Goal: Task Accomplishment & Management: Use online tool/utility

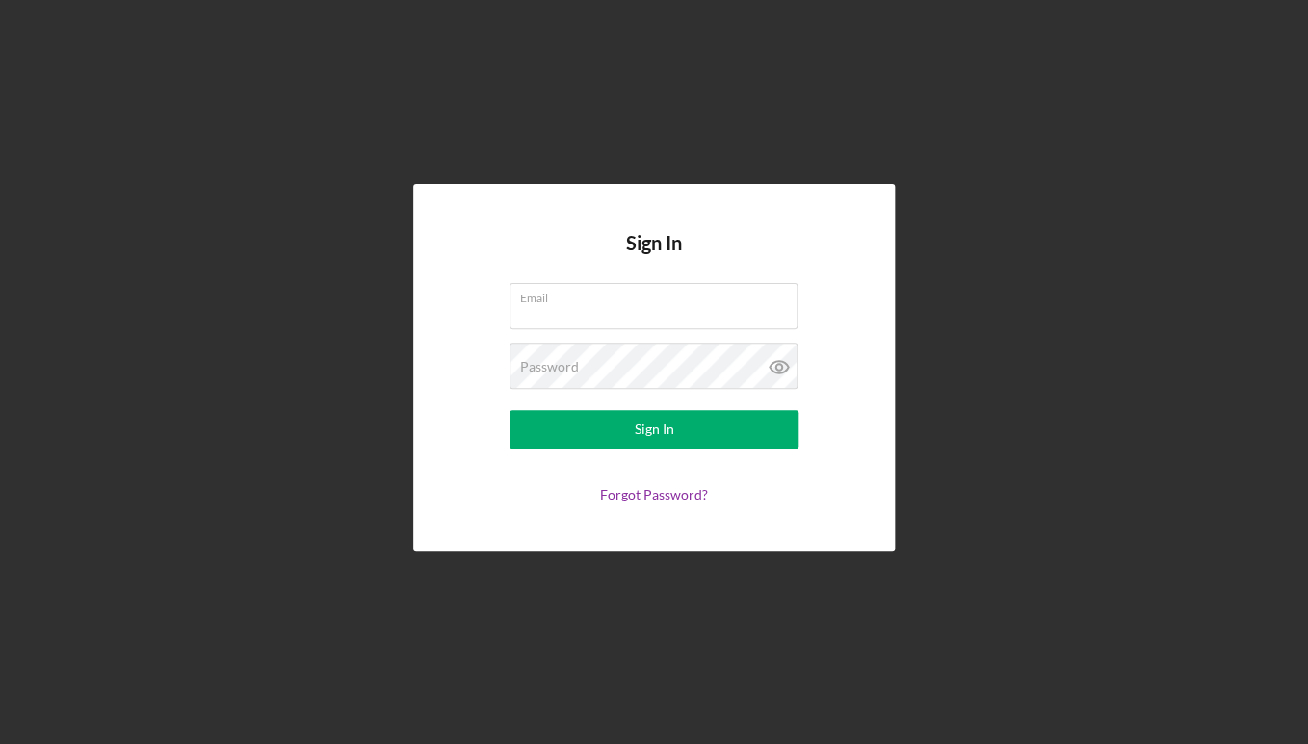
click at [903, 97] on div "Sign In Email Password Sign In Forgot Password?" at bounding box center [654, 367] width 1289 height 735
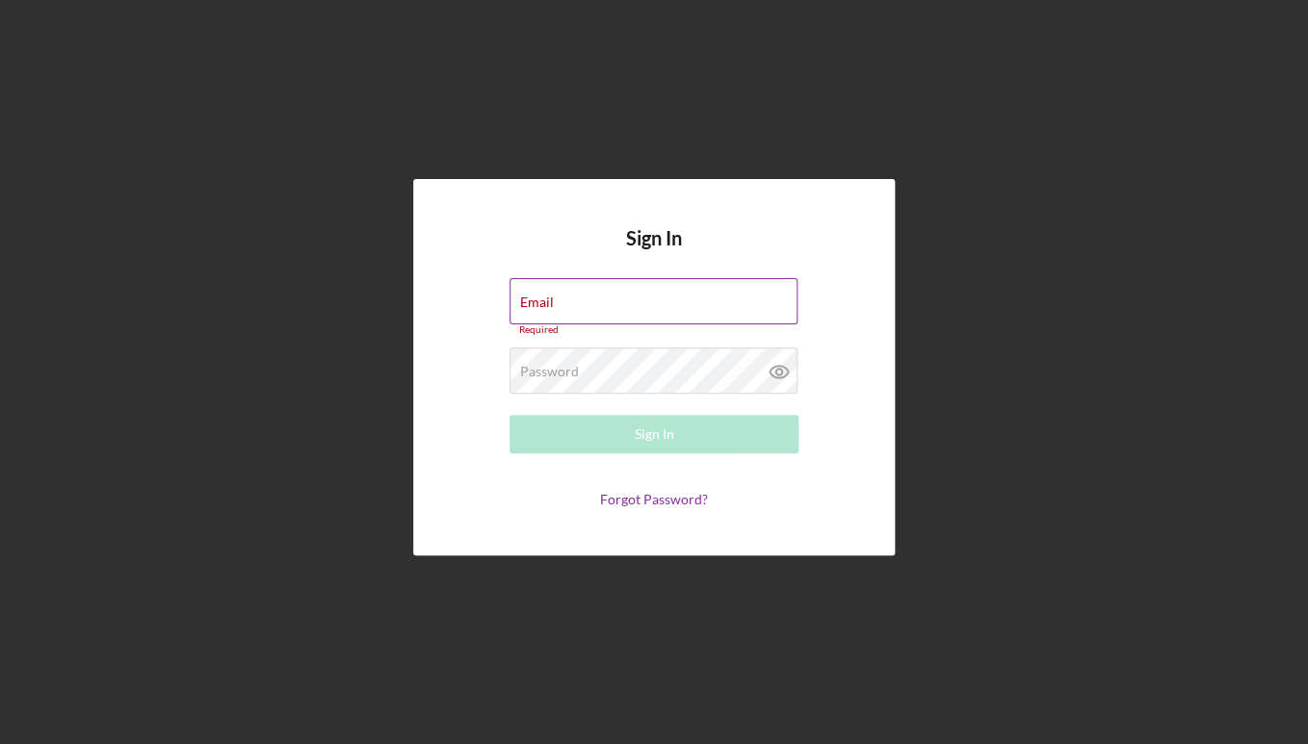
click at [720, 295] on input "Email" at bounding box center [653, 301] width 288 height 46
click at [446, 320] on div "Sign In Email Required Password Required Sign In Forgot Password?" at bounding box center [654, 367] width 482 height 377
click at [681, 311] on input "Email" at bounding box center [653, 301] width 288 height 46
click at [453, 256] on div "Sign In Email Required Password Required Sign In Forgot Password?" at bounding box center [654, 367] width 482 height 377
click at [574, 288] on input "Email" at bounding box center [653, 301] width 288 height 46
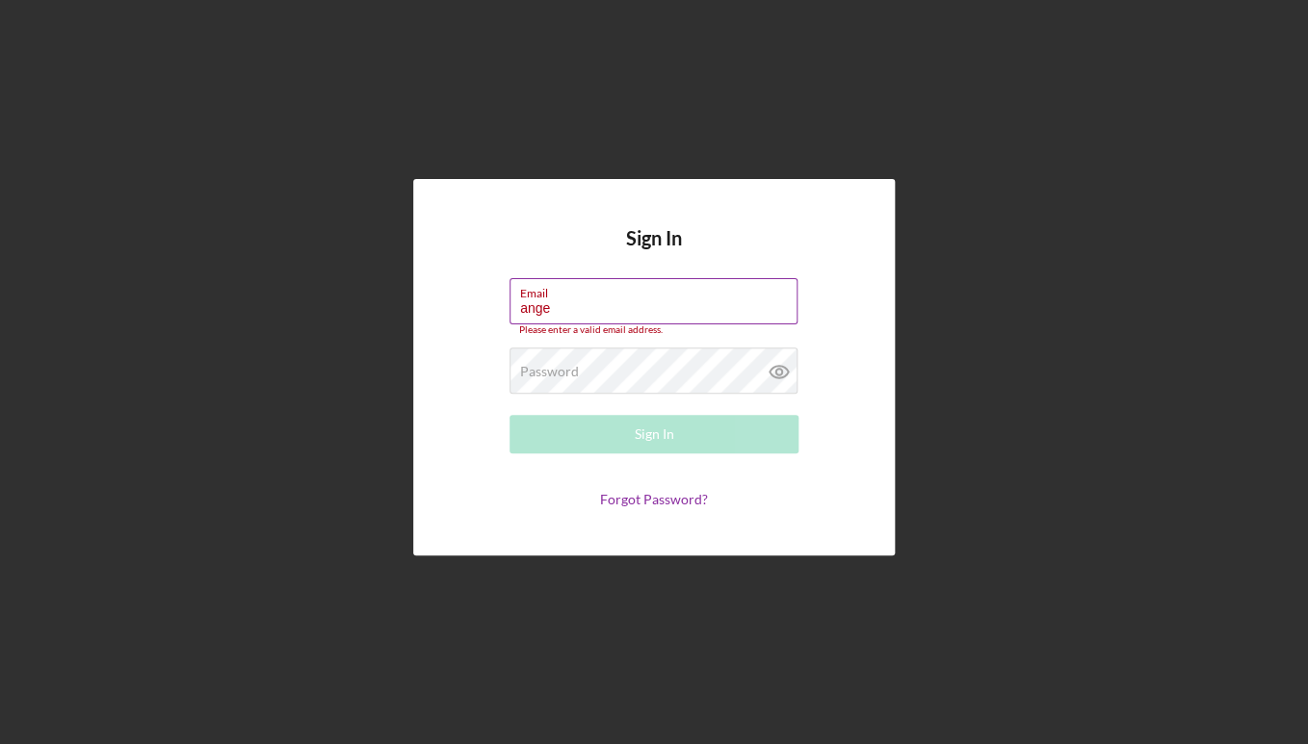
type input "angel"
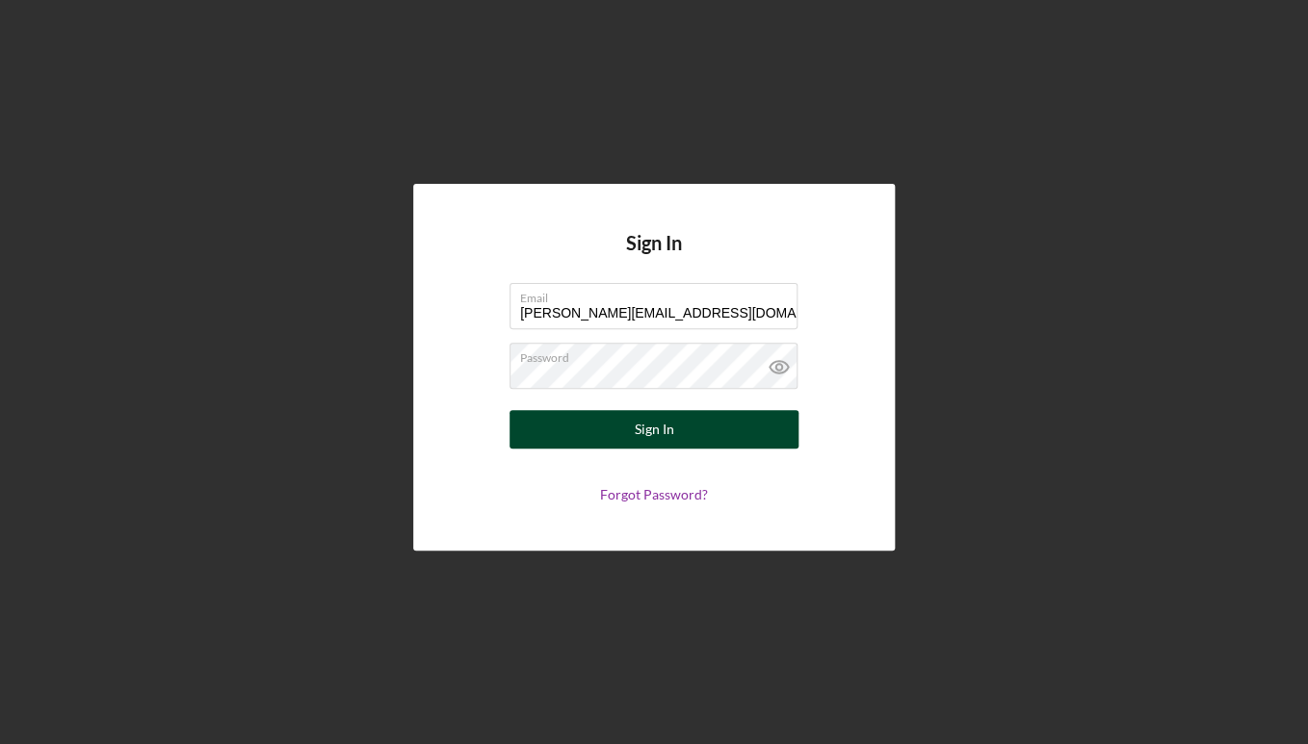
click at [684, 430] on button "Sign In" at bounding box center [653, 429] width 289 height 39
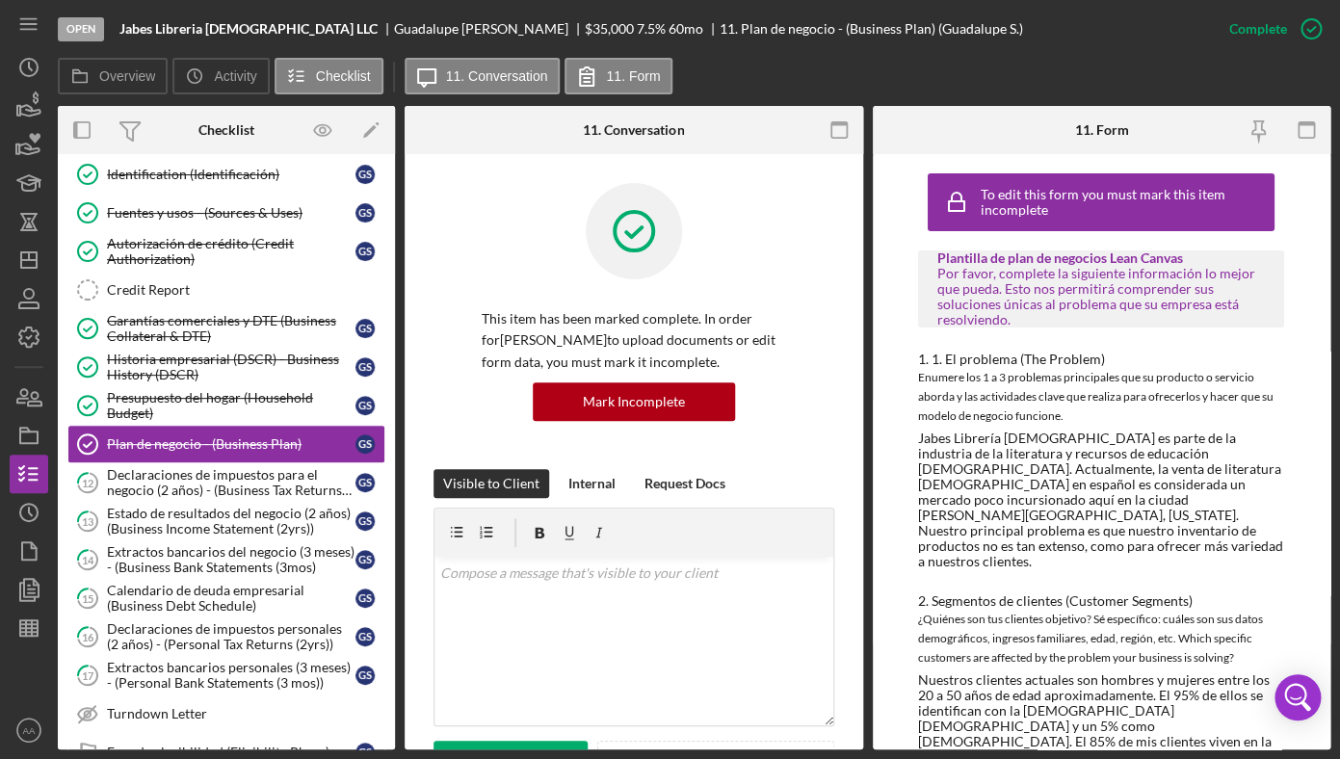
scroll to position [201, 0]
